Goal: Navigation & Orientation: Find specific page/section

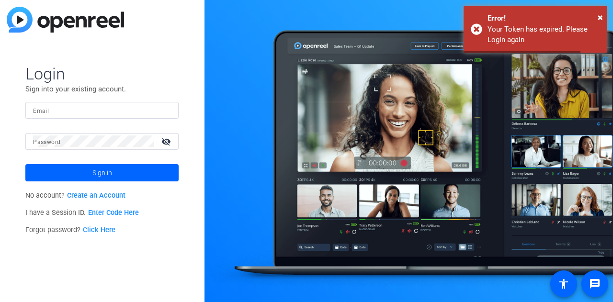
type input "[EMAIL_ADDRESS][DOMAIN_NAME]"
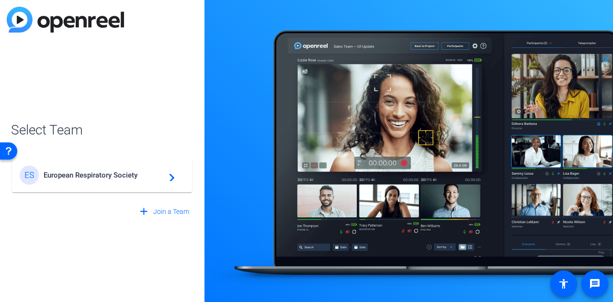
click at [98, 174] on span "European Respiratory Society" at bounding box center [104, 175] width 120 height 9
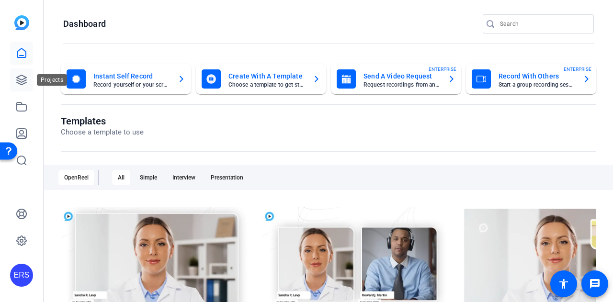
drag, startPoint x: 22, startPoint y: 81, endPoint x: 31, endPoint y: 86, distance: 10.1
click at [22, 81] on icon at bounding box center [21, 79] width 11 height 11
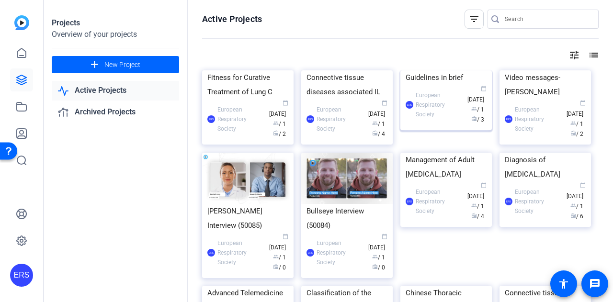
click at [430, 125] on div "ERS European Respiratory Society calendar_today [DATE] group / 1 radio / 3" at bounding box center [445, 105] width 81 height 40
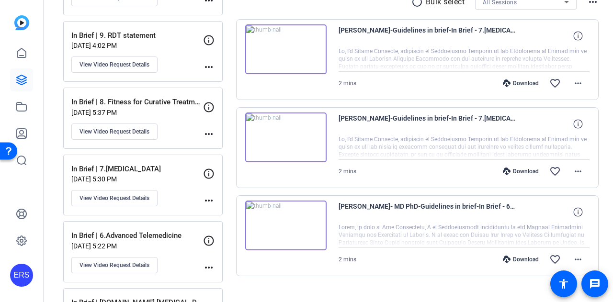
scroll to position [312, 0]
